Goal: Task Accomplishment & Management: Use online tool/utility

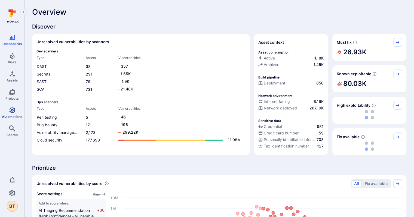
click at [13, 112] on icon "Automations" at bounding box center [12, 111] width 6 height 6
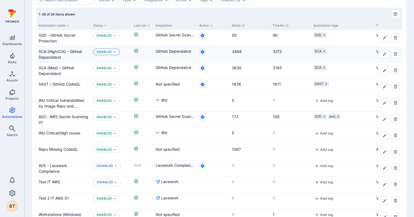
scroll to position [27, 0]
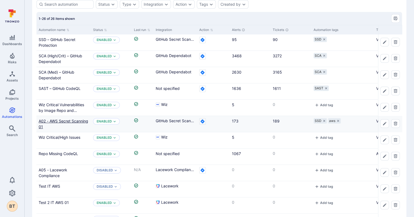
click at [79, 121] on link "A02 - AWS Secret Scanning 01" at bounding box center [64, 124] width 50 height 10
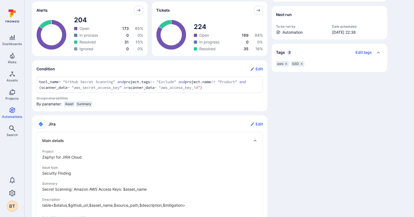
scroll to position [137, 0]
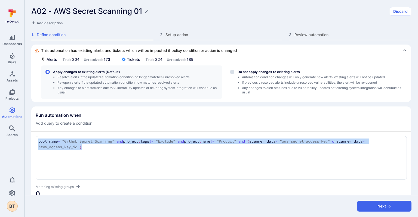
drag, startPoint x: 145, startPoint y: 144, endPoint x: 31, endPoint y: 139, distance: 114.2
click at [32, 139] on section "Run automation when Add query to create a condition tool_name = "Github Secret …" at bounding box center [221, 155] width 380 height 96
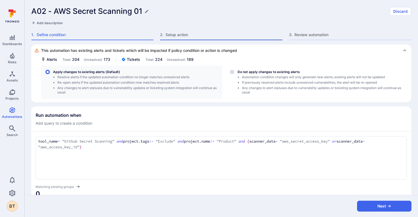
click at [183, 34] on span "Setup action" at bounding box center [223, 34] width 117 height 5
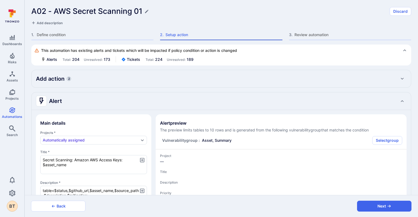
type textarea "x"
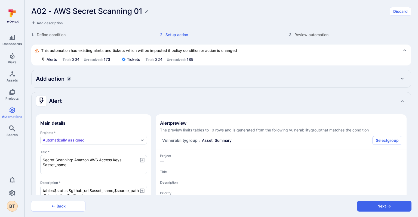
type textarea "x"
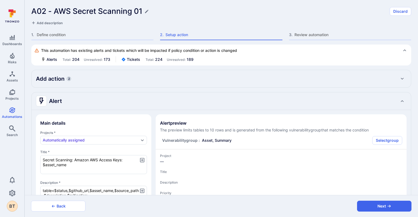
type textarea "x"
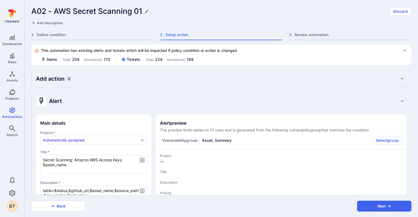
type textarea "x"
click at [14, 109] on icon "Automations" at bounding box center [12, 110] width 7 height 7
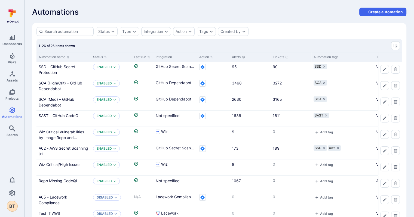
scroll to position [27, 0]
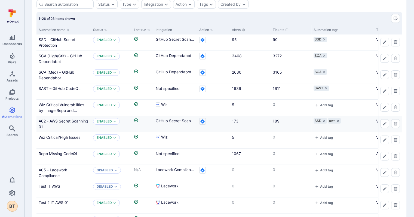
click at [62, 125] on div "A02 - AWS Secret Scanning 01" at bounding box center [64, 123] width 50 height 11
click at [64, 121] on link "A02 - AWS Secret Scanning 01" at bounding box center [64, 124] width 50 height 10
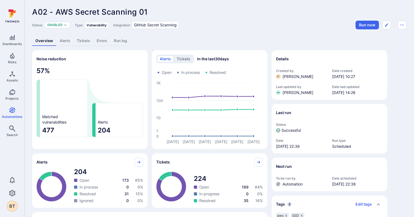
drag, startPoint x: 393, startPoint y: 28, endPoint x: 396, endPoint y: 28, distance: 3.0
click at [395, 28] on div "Run now" at bounding box center [380, 25] width 51 height 9
click at [399, 27] on button "Automation menu" at bounding box center [402, 25] width 9 height 9
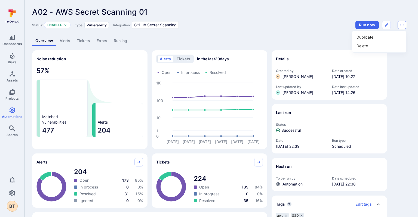
click at [399, 27] on div at bounding box center [209, 108] width 418 height 217
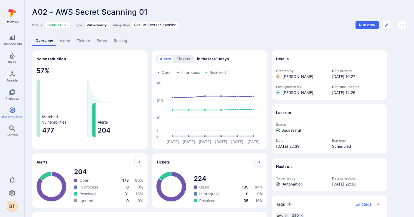
click at [85, 39] on link "Tickets" at bounding box center [83, 41] width 20 height 10
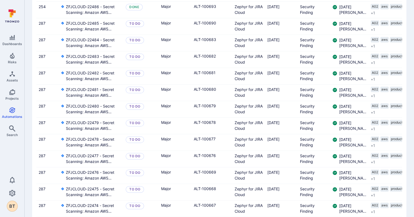
scroll to position [725, 0]
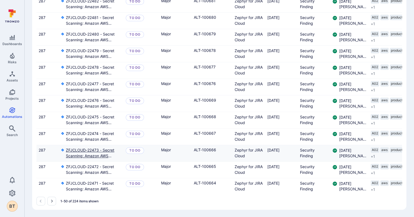
click at [111, 148] on link "ZFJCLOUD-22473 - Secret Scanning: Amazon AWS Access Keys: SmartBear/[GEOGRAPHIC…" at bounding box center [94, 153] width 56 height 11
click at [52, 204] on button "Go to the next page" at bounding box center [51, 201] width 9 height 9
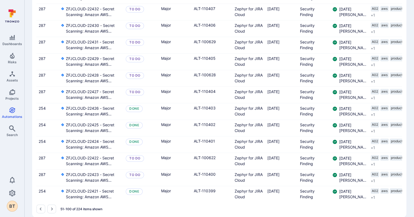
scroll to position [725, 0]
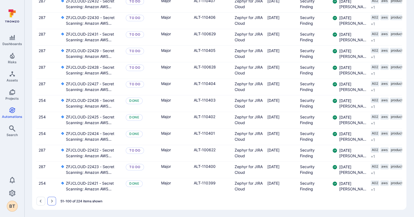
click at [52, 203] on icon "Go to the next page" at bounding box center [52, 201] width 4 height 4
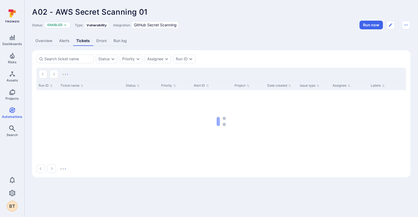
drag, startPoint x: 278, startPoint y: 95, endPoint x: 275, endPoint y: 94, distance: 3.1
drag, startPoint x: 275, startPoint y: 94, endPoint x: 247, endPoint y: 51, distance: 51.0
click at [247, 51] on section "Status Priority Assignee Run ID Run ID Ticket name Status Priority Alert ID Pro…" at bounding box center [221, 113] width 378 height 127
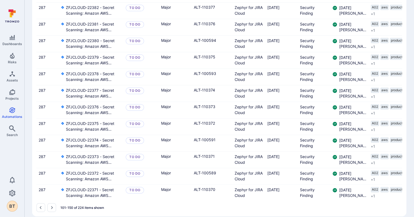
scroll to position [725, 0]
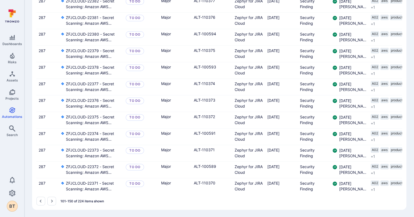
click at [55, 204] on button "Go to the next page" at bounding box center [51, 201] width 9 height 9
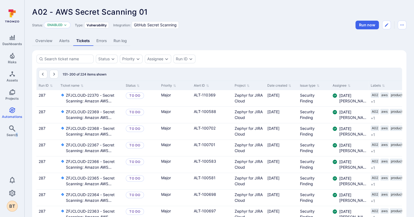
drag, startPoint x: 16, startPoint y: 155, endPoint x: 23, endPoint y: 159, distance: 8.5
click at [16, 155] on div "Dashboards Risks Assets Projects Automations Search 0 BT" at bounding box center [12, 109] width 24 height 205
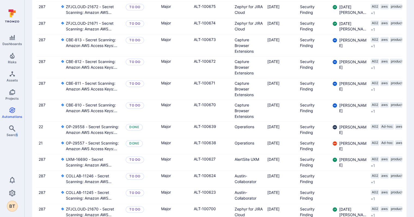
scroll to position [746, 0]
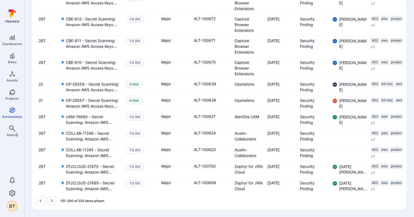
drag, startPoint x: 51, startPoint y: 201, endPoint x: 55, endPoint y: 161, distance: 39.6
click at [51, 201] on icon "Go to the next page" at bounding box center [52, 201] width 4 height 4
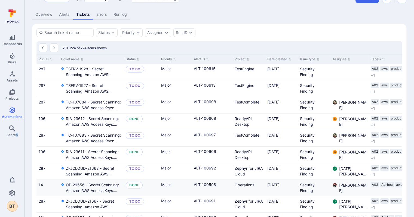
scroll to position [23, 0]
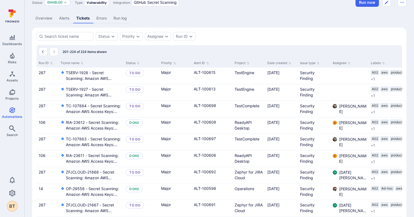
click at [16, 162] on div "Dashboards Risks Assets Projects Automations Search 0 BT" at bounding box center [12, 109] width 24 height 205
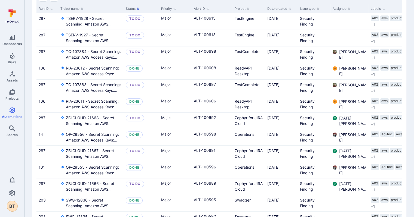
scroll to position [0, 0]
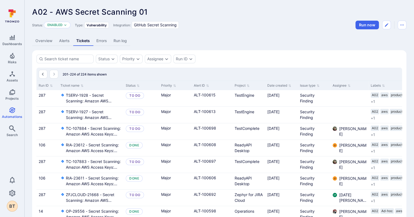
click at [13, 18] on icon at bounding box center [12, 16] width 24 height 19
